Goal: Information Seeking & Learning: Learn about a topic

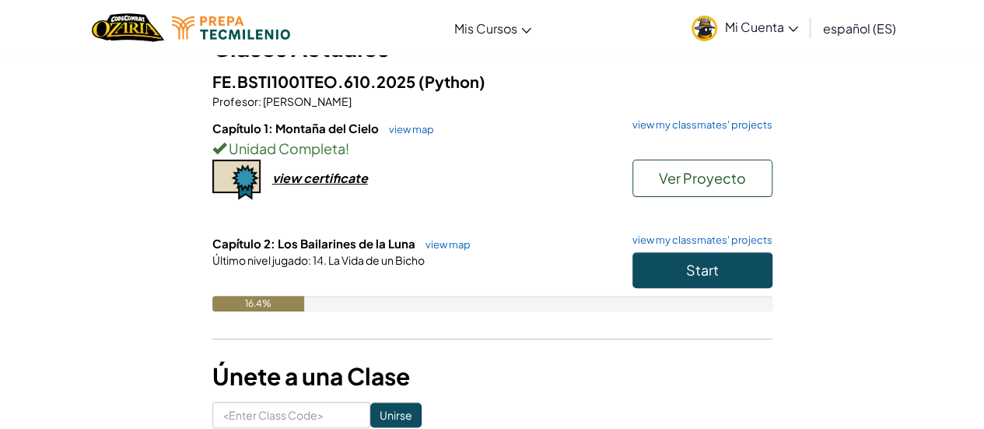
scroll to position [121, 0]
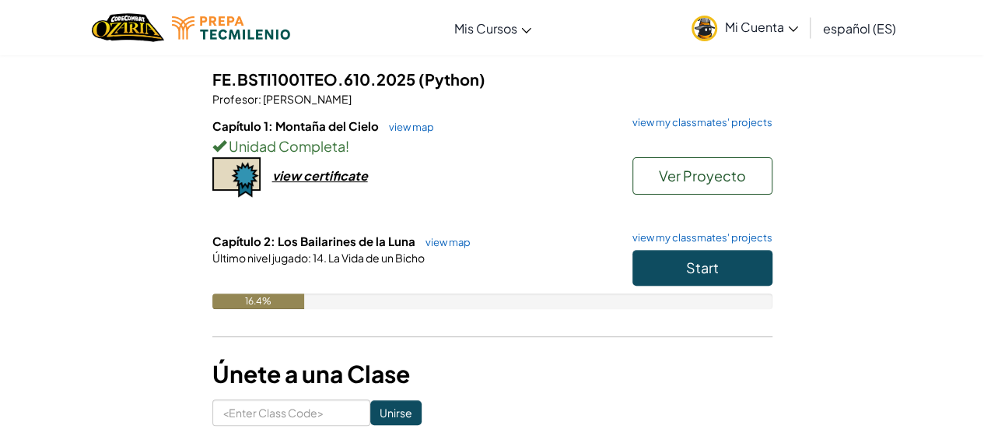
click at [257, 362] on h3 "Únete a una Clase" at bounding box center [492, 373] width 560 height 35
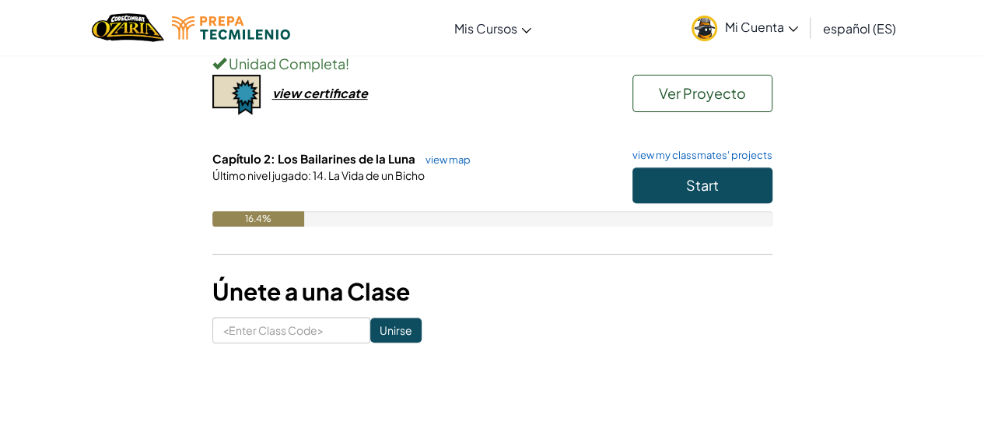
scroll to position [204, 0]
click at [708, 194] on button "Start" at bounding box center [702, 185] width 140 height 36
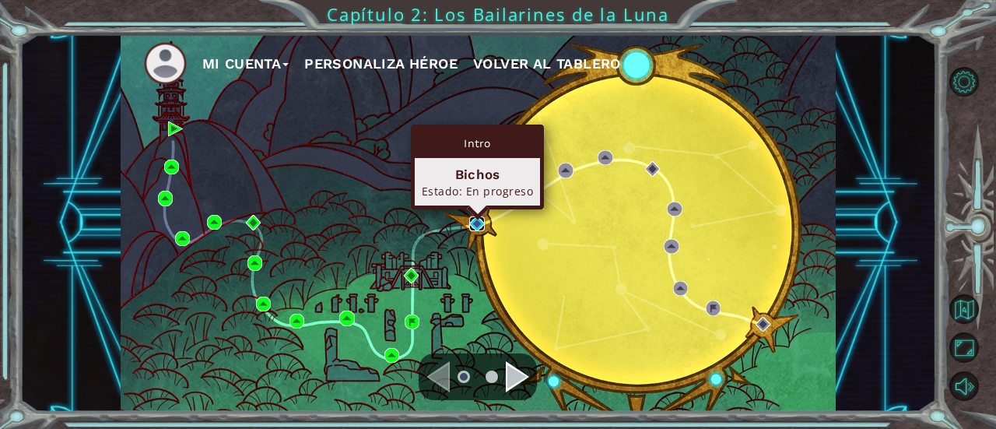
click at [471, 226] on img at bounding box center [476, 223] width 15 height 15
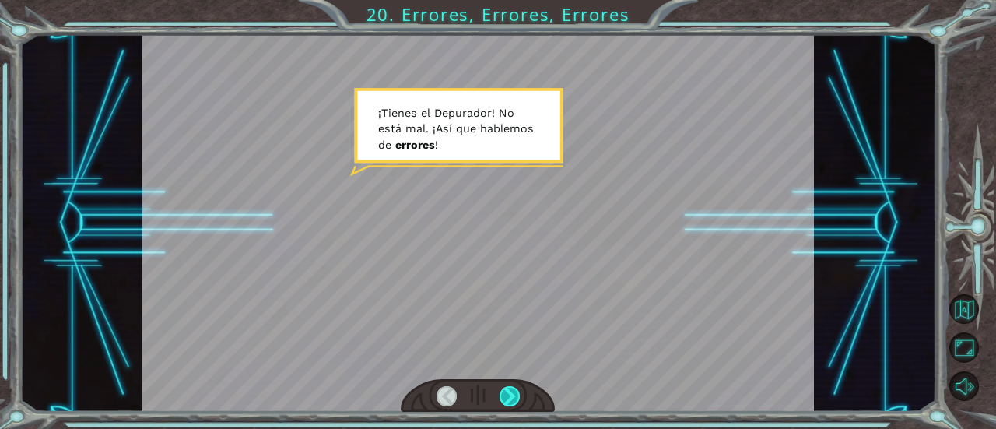
click at [510, 390] on div at bounding box center [509, 396] width 20 height 20
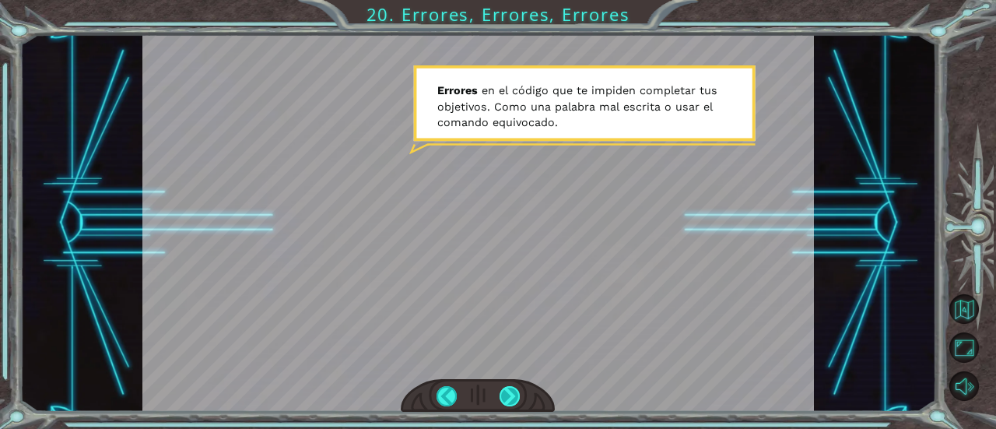
click at [516, 391] on div at bounding box center [509, 396] width 20 height 20
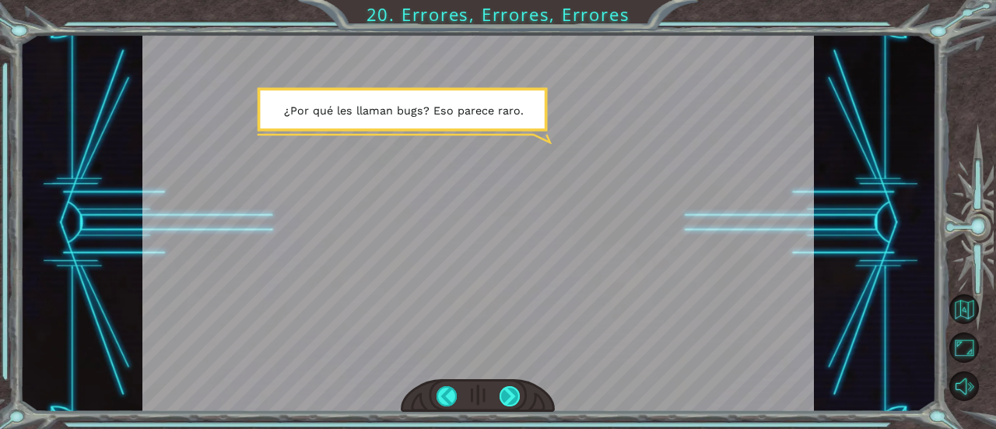
click at [507, 397] on div at bounding box center [509, 396] width 20 height 20
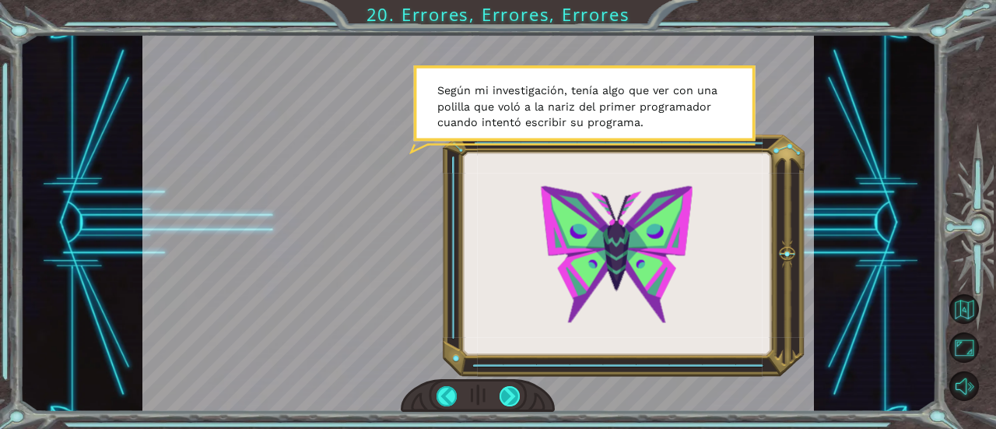
click at [514, 396] on div at bounding box center [509, 396] width 20 height 20
click at [501, 395] on div at bounding box center [509, 396] width 20 height 20
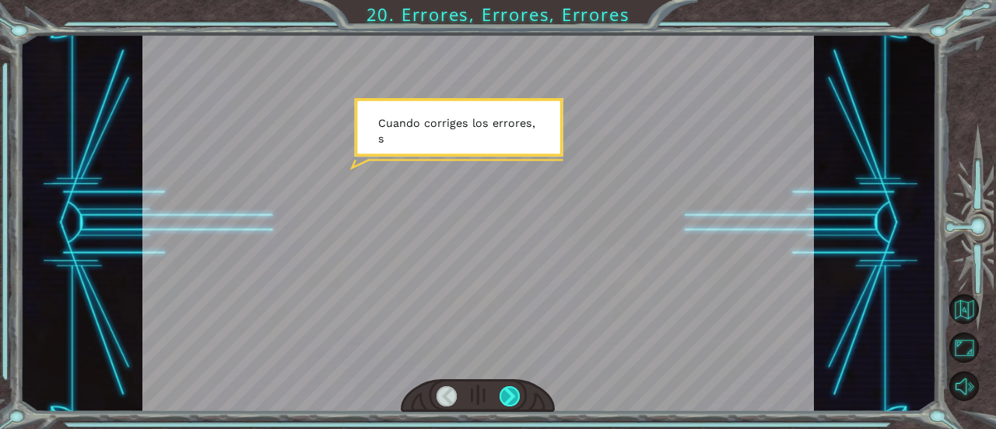
click at [501, 395] on div at bounding box center [509, 396] width 20 height 20
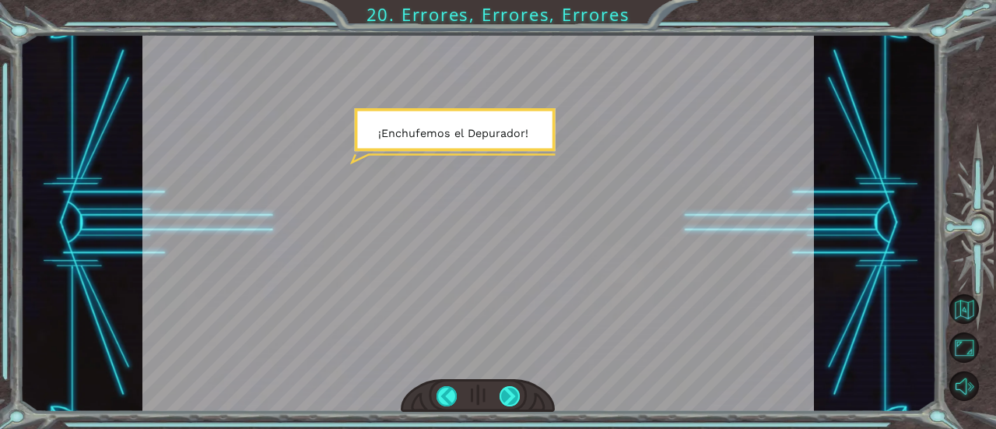
click at [501, 395] on div at bounding box center [509, 396] width 20 height 20
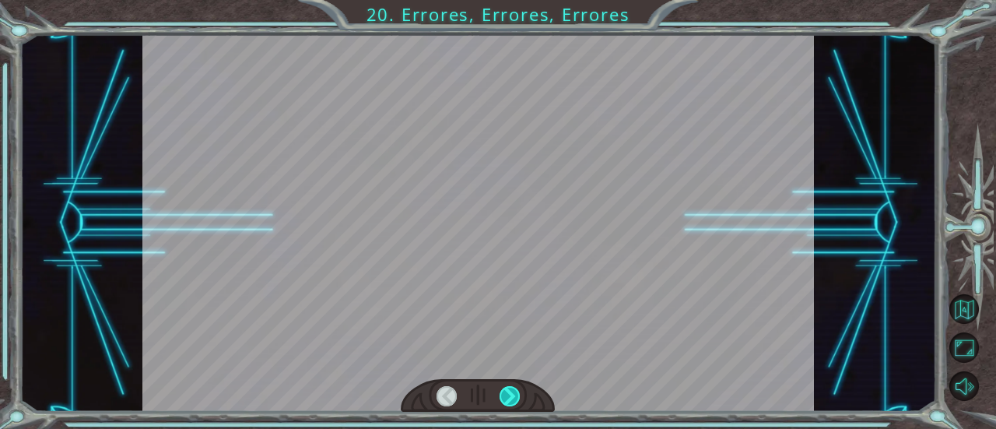
click at [501, 395] on div at bounding box center [509, 396] width 20 height 20
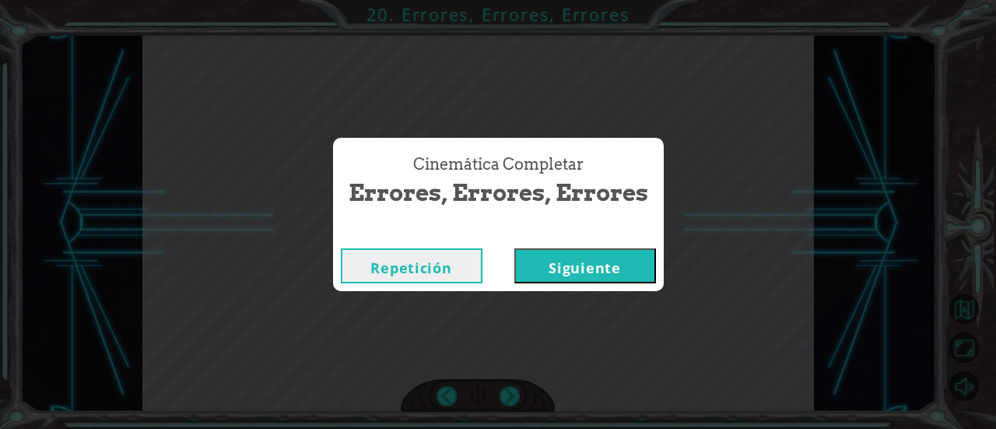
click at [595, 256] on button "Siguiente" at bounding box center [585, 265] width 142 height 35
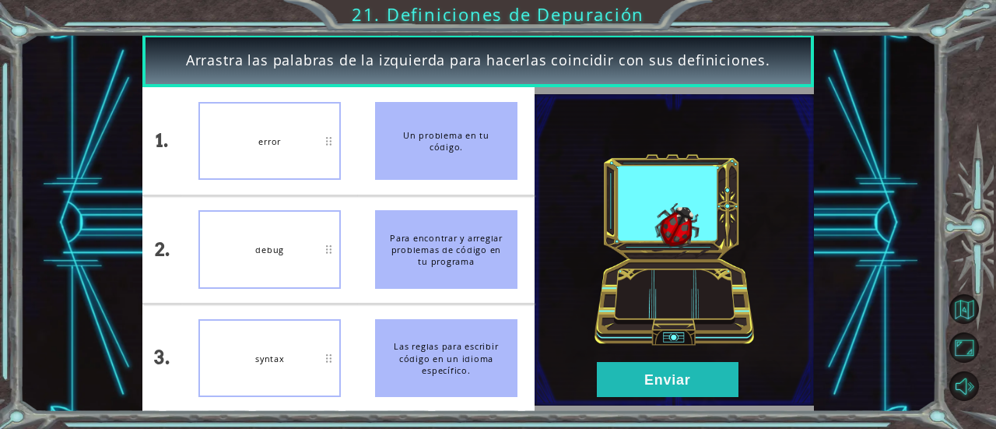
drag, startPoint x: 477, startPoint y: 142, endPoint x: 423, endPoint y: 233, distance: 105.0
click at [423, 233] on ul "Un problema en tu código. Para encontrar y arreglar problemas de código en tu p…" at bounding box center [446, 249] width 177 height 324
